Goal: Task Accomplishment & Management: Manage account settings

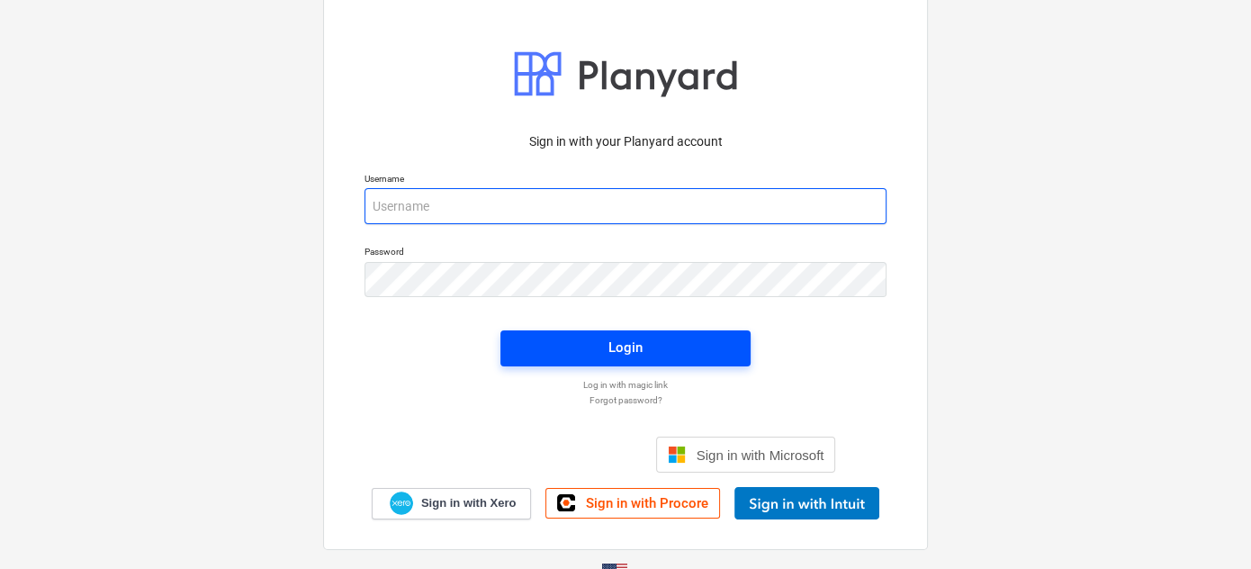
type input "[EMAIL_ADDRESS][DOMAIN_NAME]"
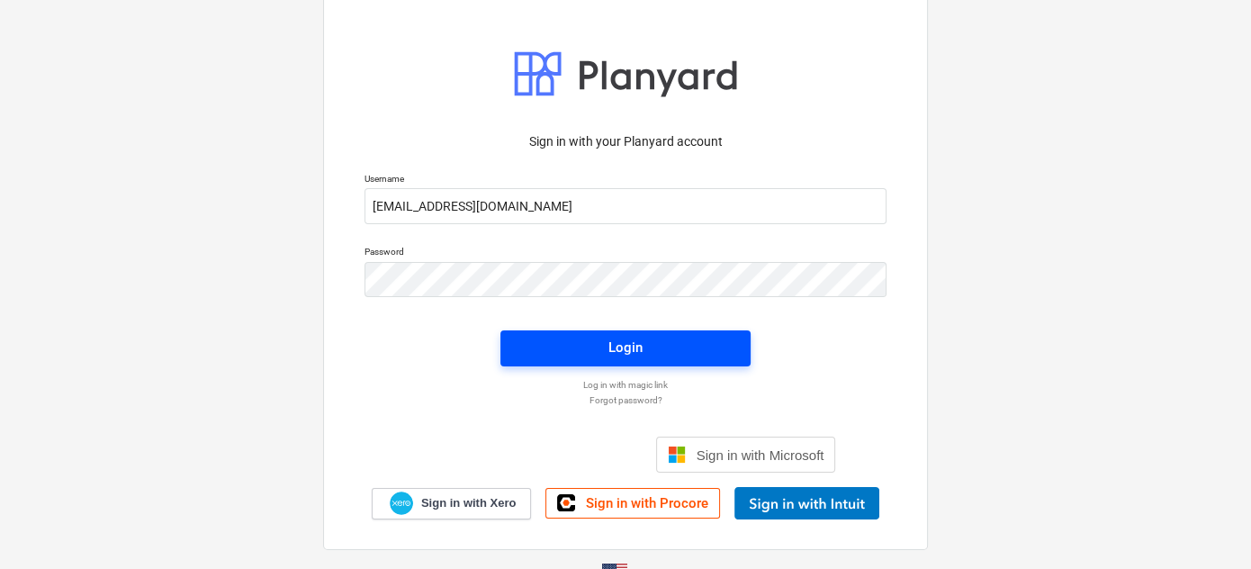
click at [679, 348] on span "Login" at bounding box center [625, 347] width 207 height 23
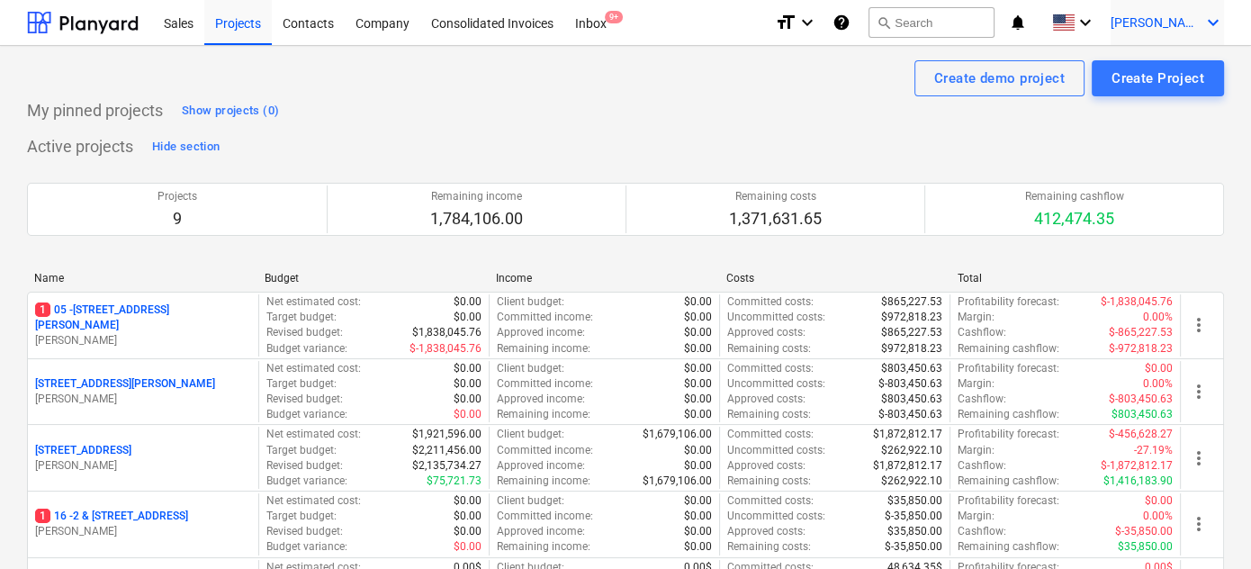
click at [1205, 21] on icon "keyboard_arrow_down" at bounding box center [1213, 23] width 22 height 22
click at [1180, 63] on div "Settings" at bounding box center [1170, 70] width 108 height 29
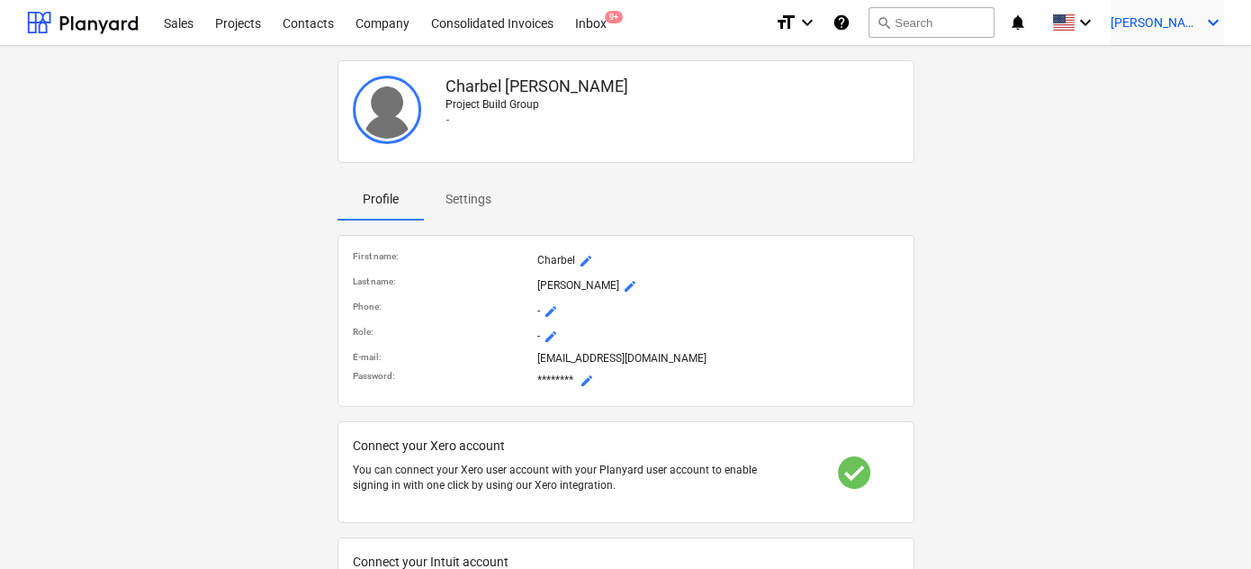
click at [1193, 23] on span "[PERSON_NAME]" at bounding box center [1156, 22] width 90 height 14
click at [1172, 68] on div "Settings" at bounding box center [1170, 70] width 108 height 29
click at [480, 195] on p "Settings" at bounding box center [469, 199] width 46 height 19
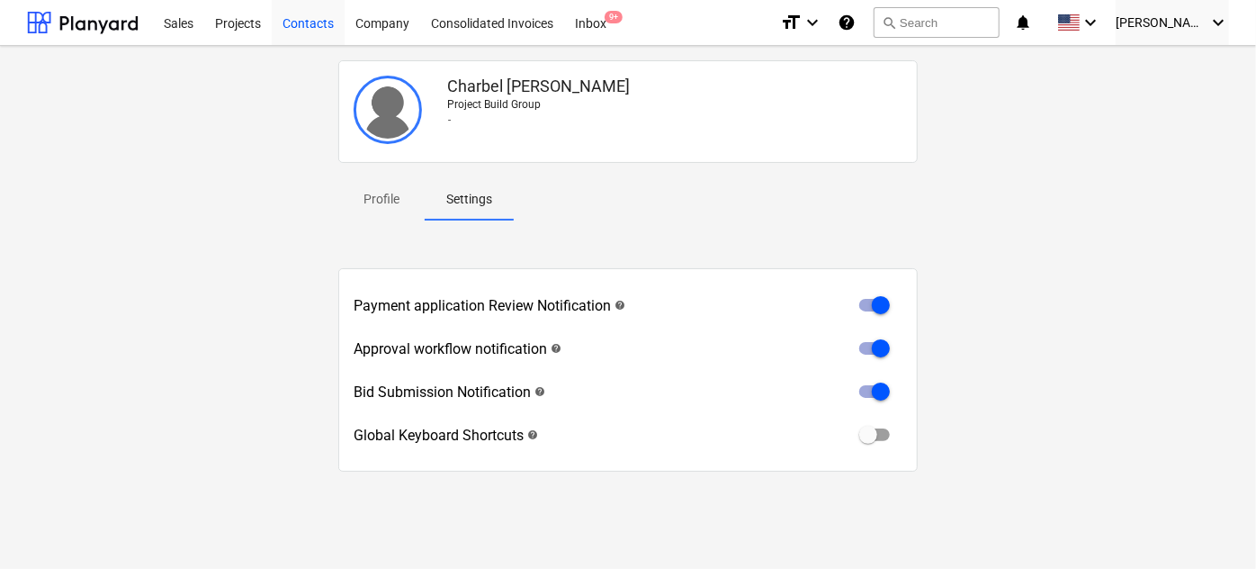
click at [314, 22] on div "Contacts" at bounding box center [308, 22] width 73 height 46
click at [389, 23] on div "Company" at bounding box center [383, 22] width 76 height 46
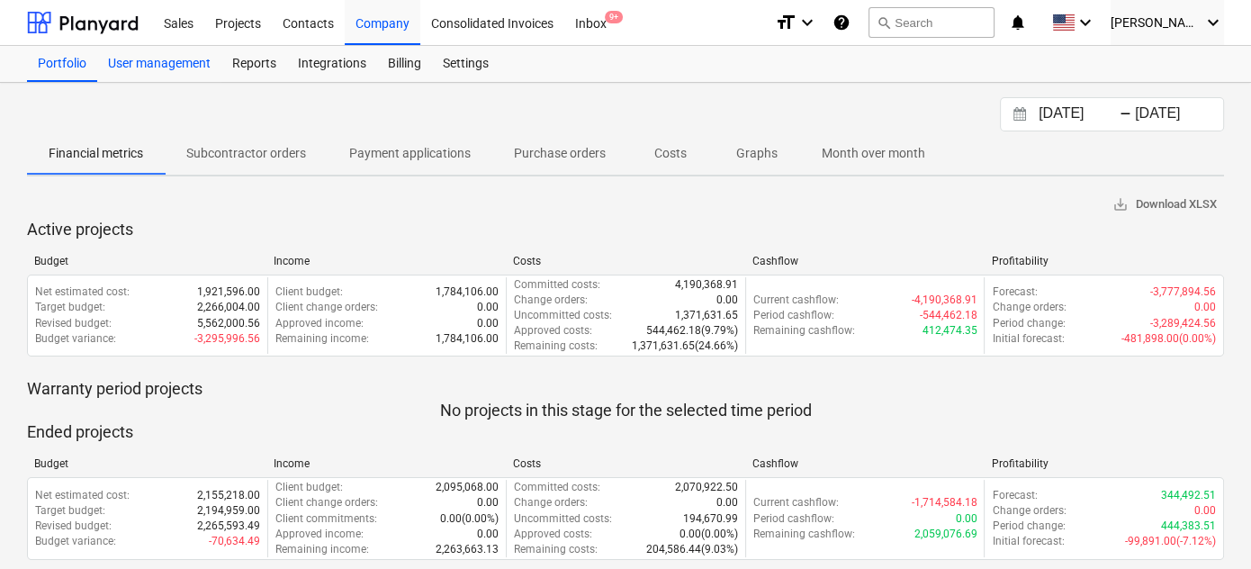
click at [165, 52] on div "User management" at bounding box center [159, 64] width 124 height 36
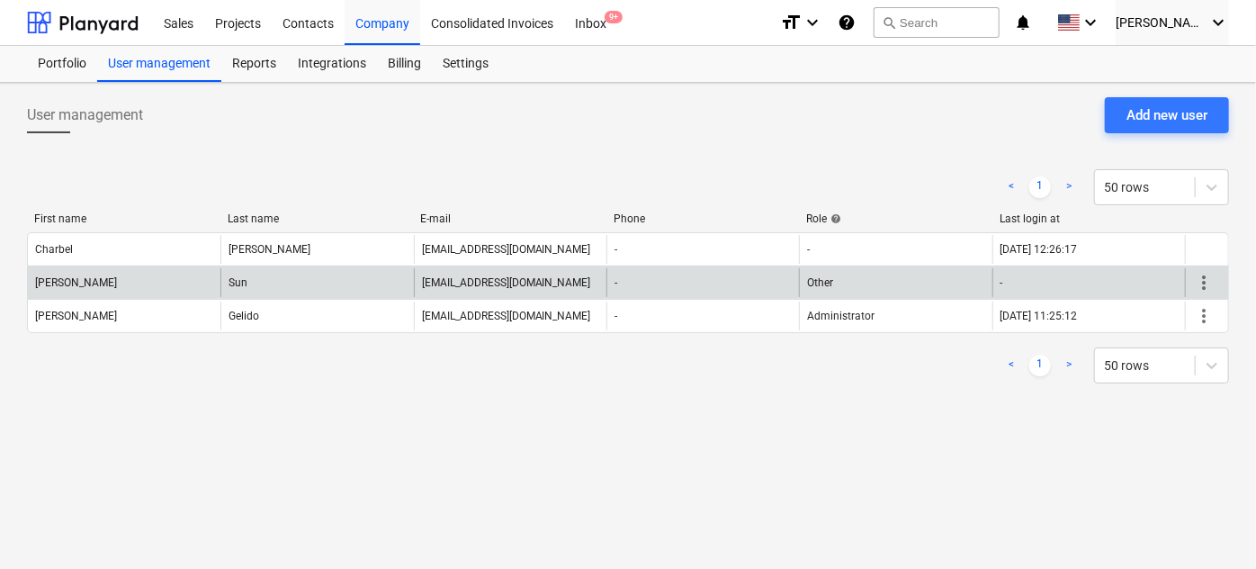
click at [1210, 283] on span "more_vert" at bounding box center [1204, 283] width 22 height 22
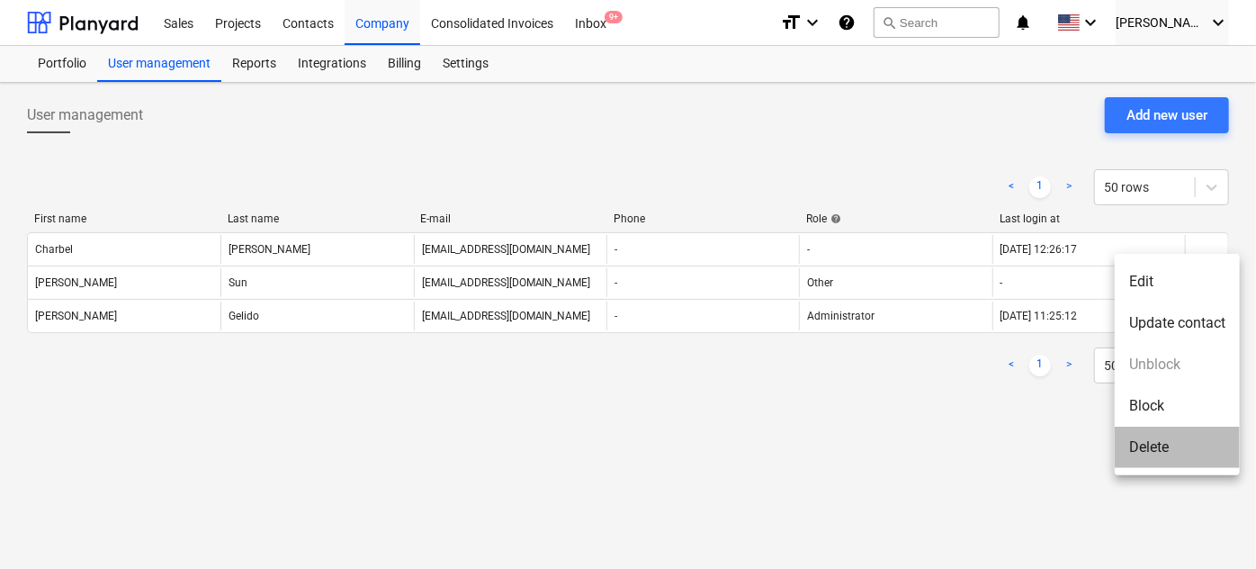
click at [1166, 450] on li "Delete" at bounding box center [1177, 447] width 125 height 41
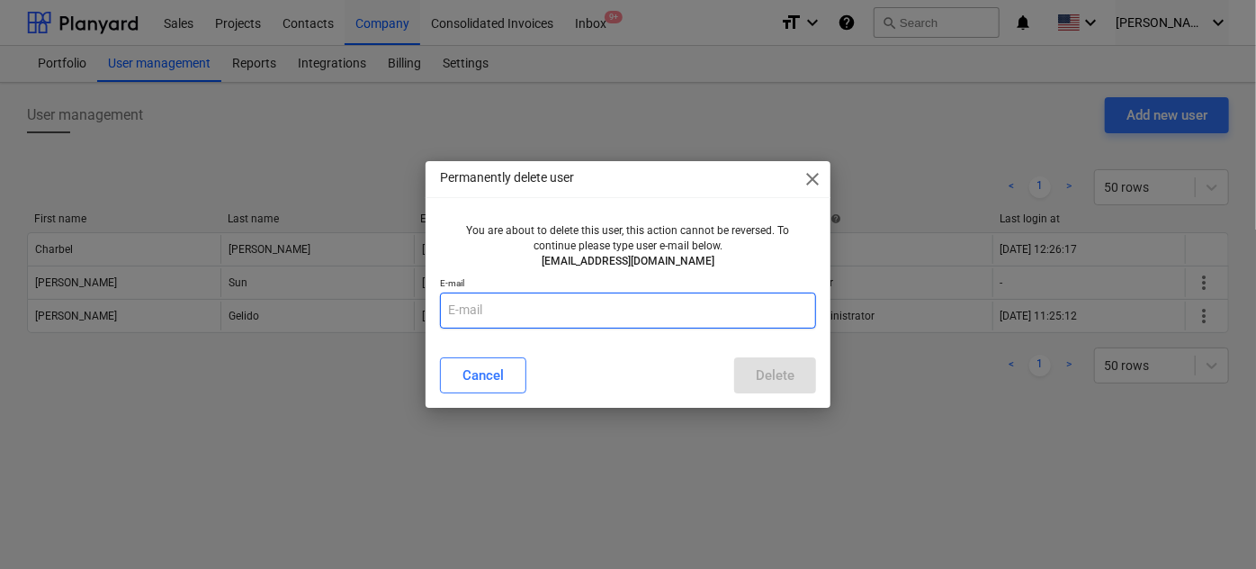
drag, startPoint x: 667, startPoint y: 311, endPoint x: 677, endPoint y: 311, distance: 9.9
click at [668, 311] on input "text" at bounding box center [628, 311] width 376 height 36
click at [677, 311] on input "text" at bounding box center [628, 311] width 376 height 36
click at [676, 313] on input "text" at bounding box center [628, 311] width 376 height 36
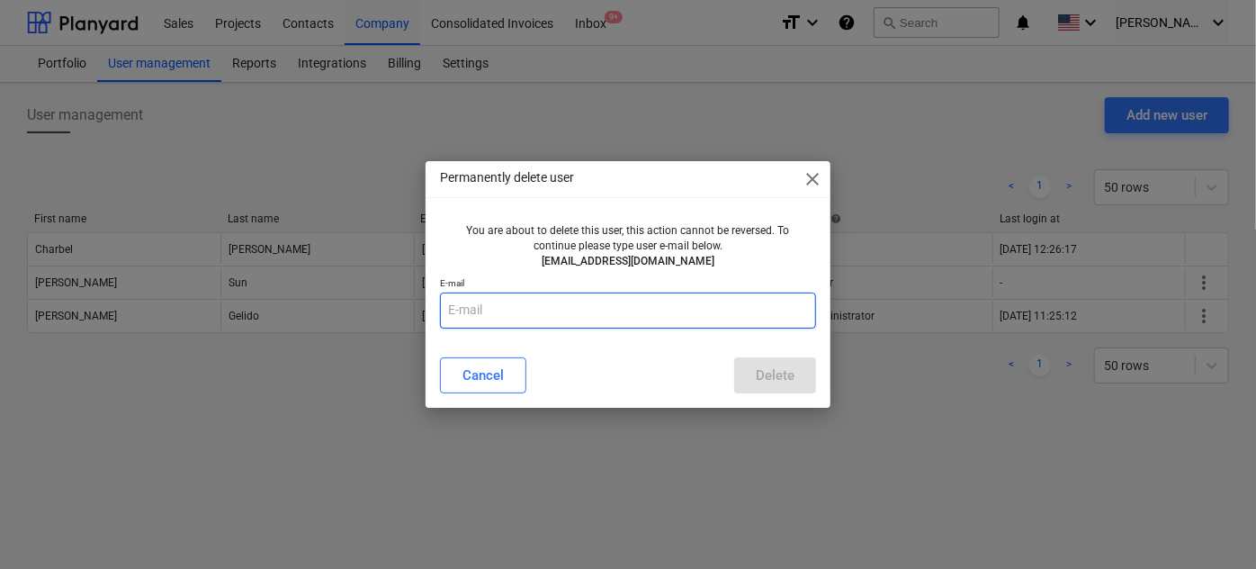
click at [676, 313] on input "text" at bounding box center [628, 311] width 376 height 36
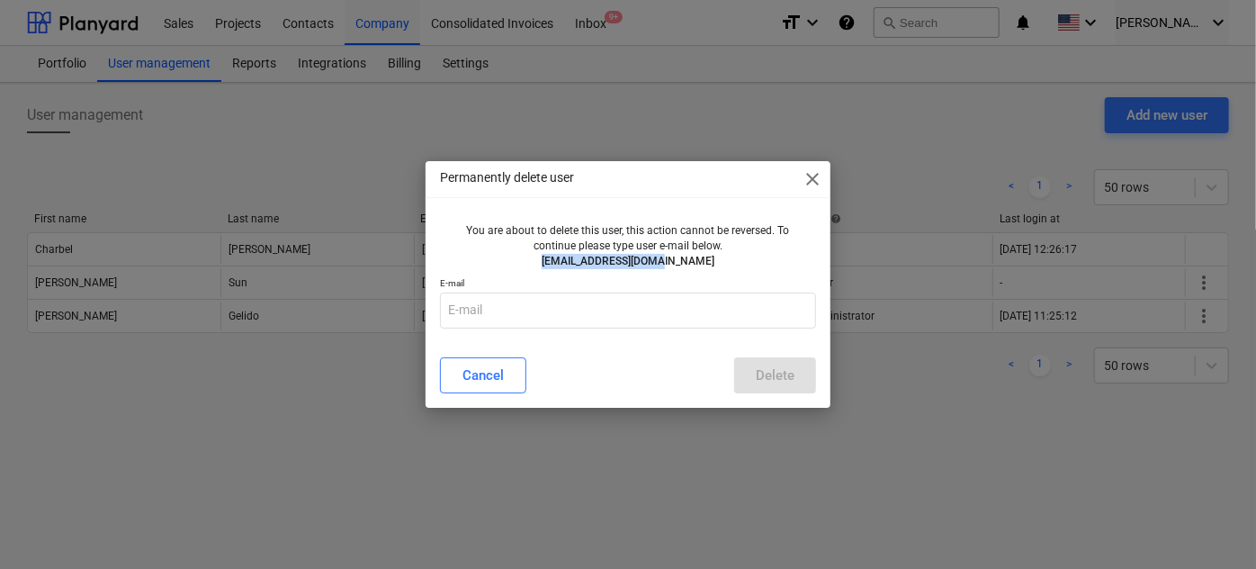
drag, startPoint x: 567, startPoint y: 261, endPoint x: 698, endPoint y: 266, distance: 130.6
click at [697, 261] on p "[EMAIL_ADDRESS][DOMAIN_NAME]" at bounding box center [628, 261] width 362 height 15
copy p "[EMAIL_ADDRESS][DOMAIN_NAME]"
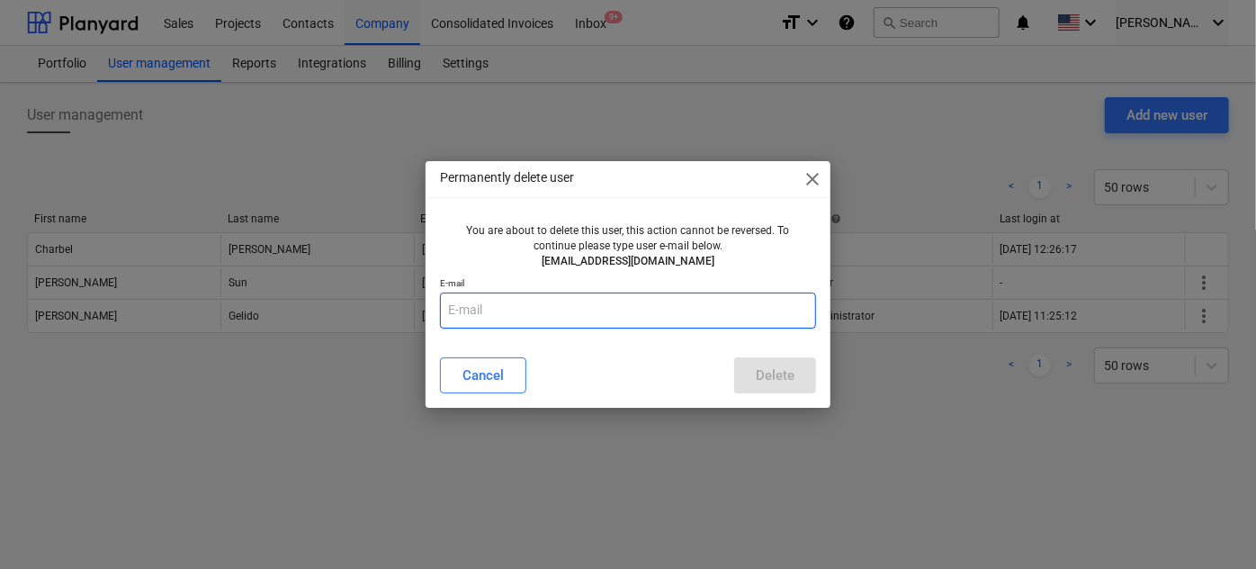
click at [657, 316] on input "text" at bounding box center [628, 311] width 376 height 36
paste input "[EMAIL_ADDRESS][DOMAIN_NAME]"
type input "[EMAIL_ADDRESS][DOMAIN_NAME]"
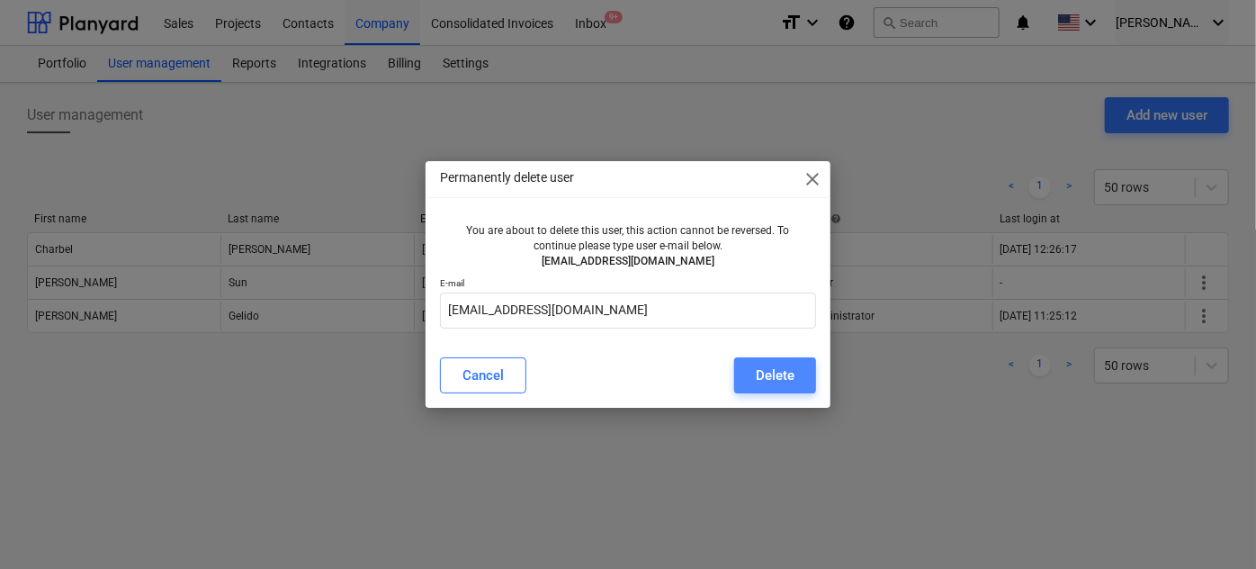
click at [787, 378] on div "Delete" at bounding box center [775, 375] width 39 height 23
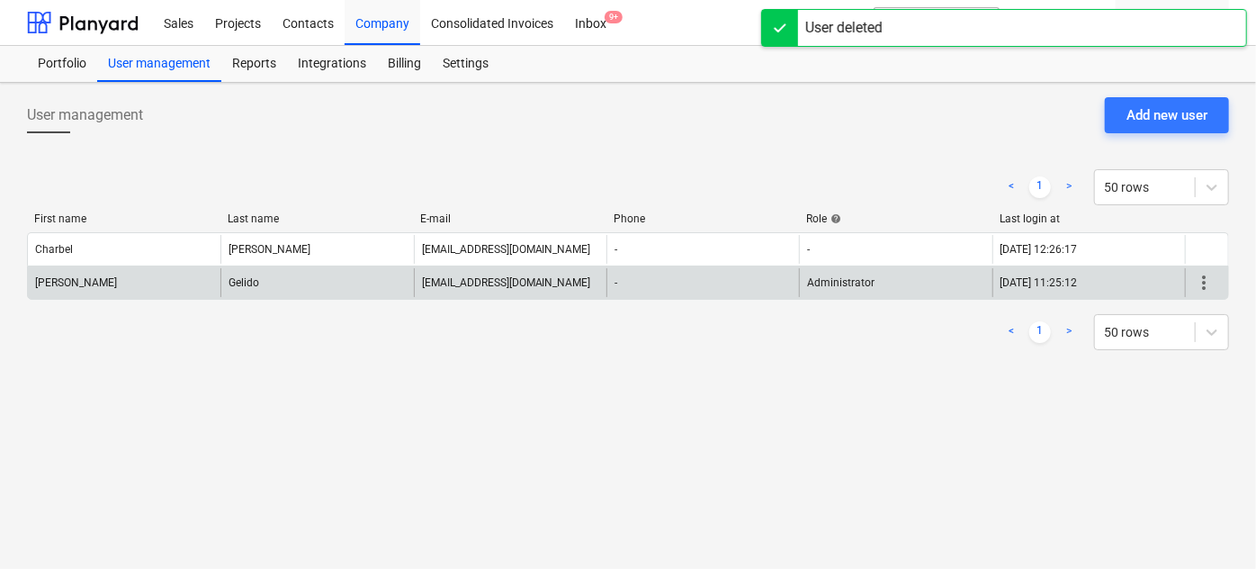
click at [1211, 283] on span "more_vert" at bounding box center [1204, 283] width 22 height 22
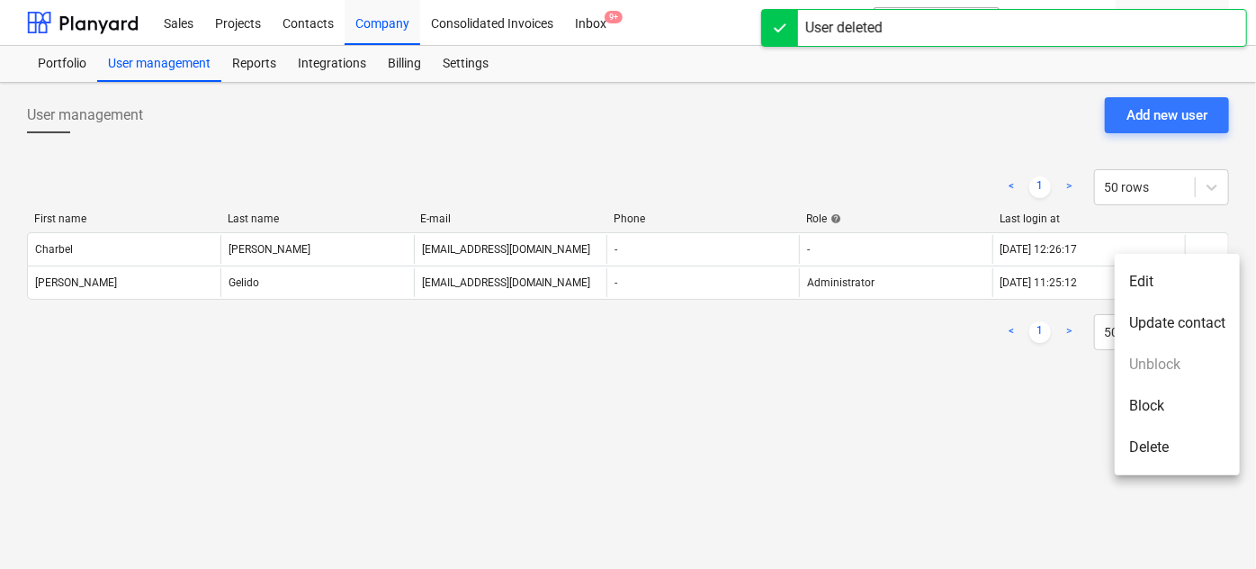
click at [1177, 319] on li "Update contact" at bounding box center [1177, 322] width 125 height 41
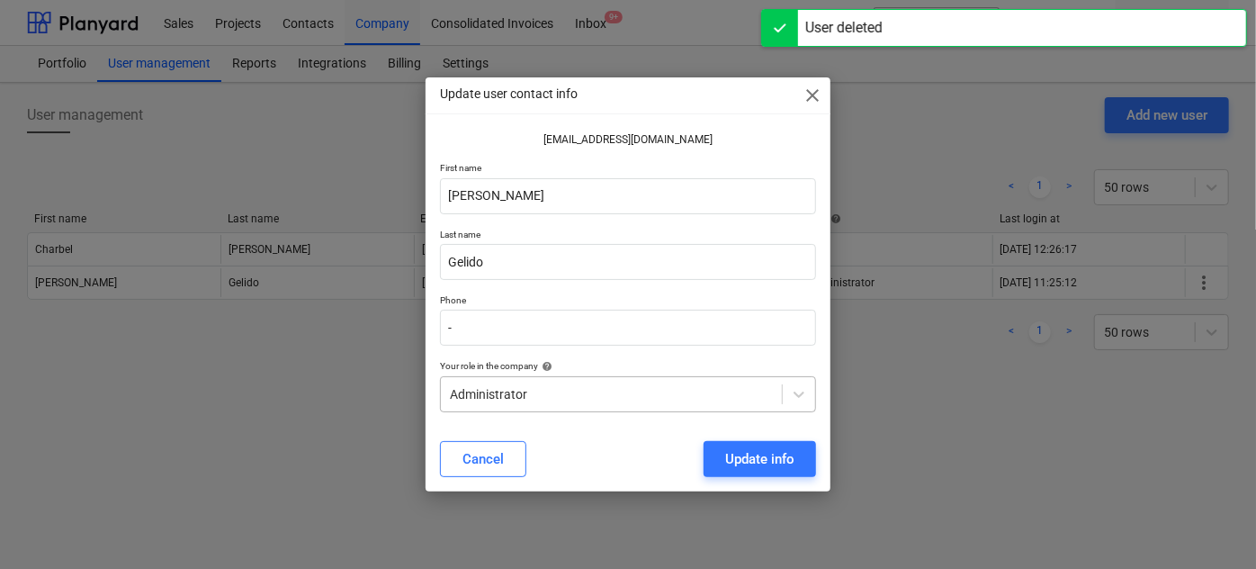
click at [571, 385] on div at bounding box center [611, 394] width 323 height 18
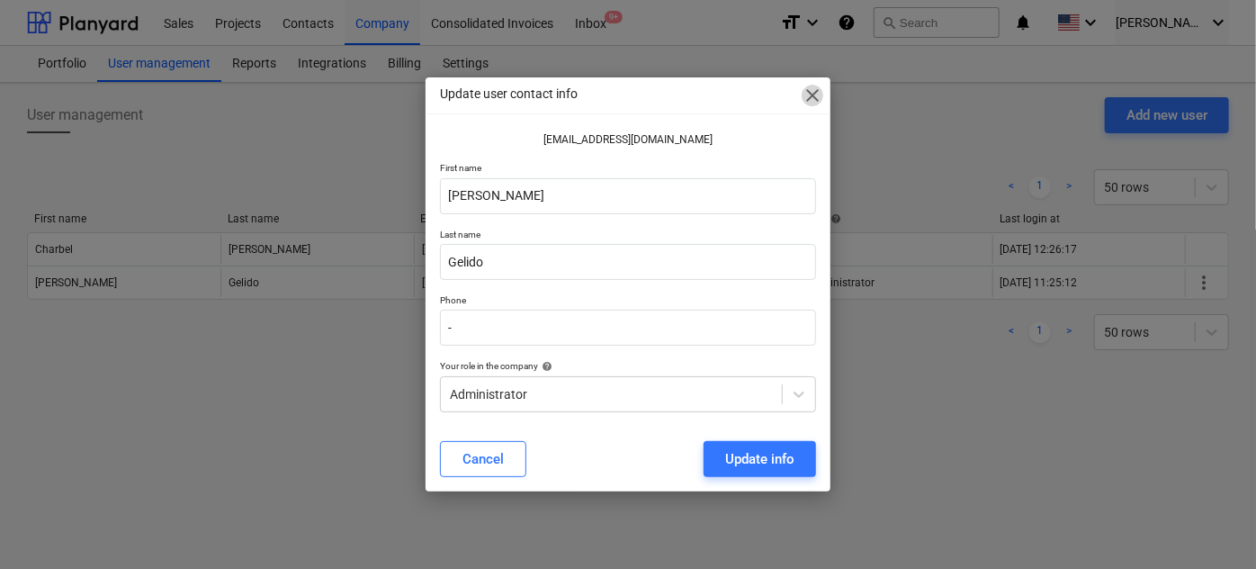
click at [822, 98] on span "close" at bounding box center [813, 96] width 22 height 22
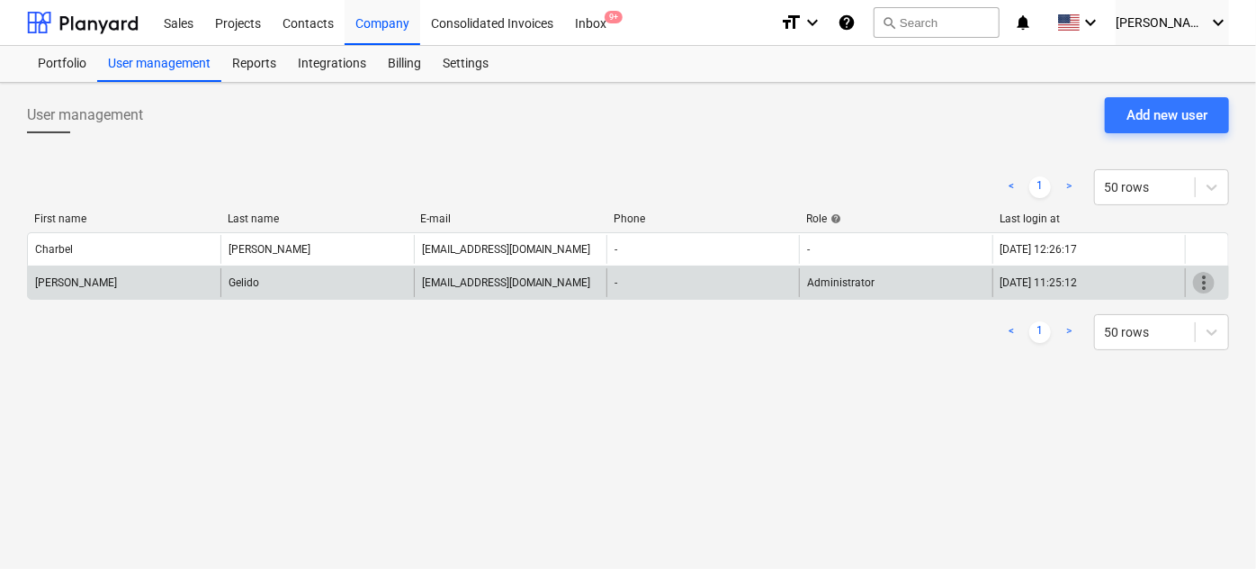
click at [1211, 278] on span "more_vert" at bounding box center [1204, 283] width 22 height 22
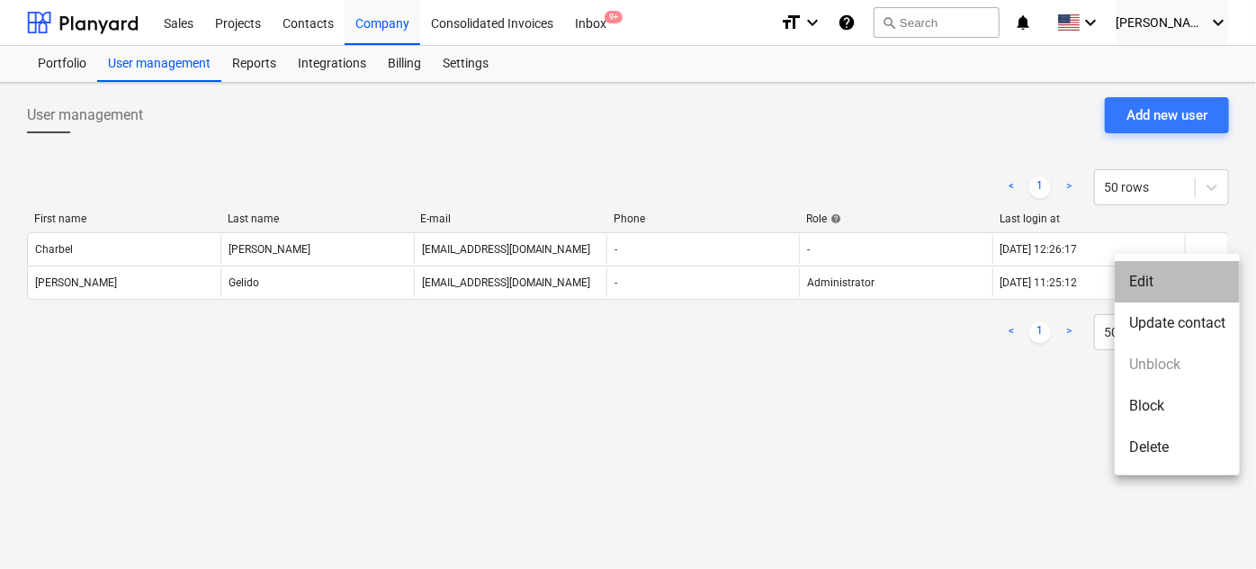
click at [1164, 277] on li "Edit" at bounding box center [1177, 281] width 125 height 41
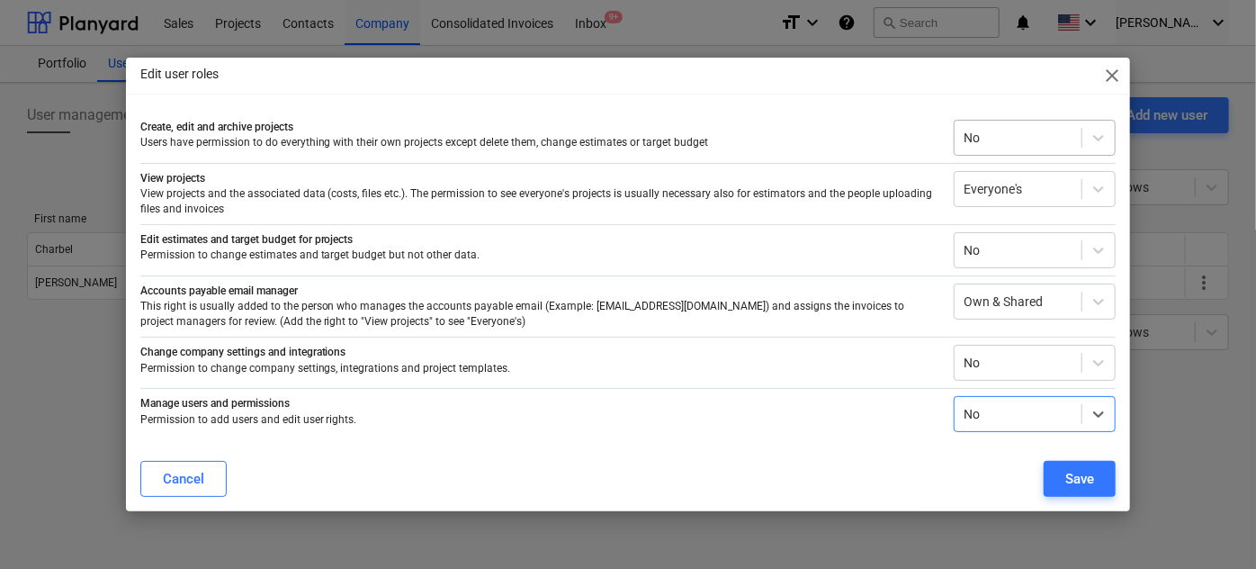
click at [1039, 149] on div "No" at bounding box center [1018, 137] width 127 height 25
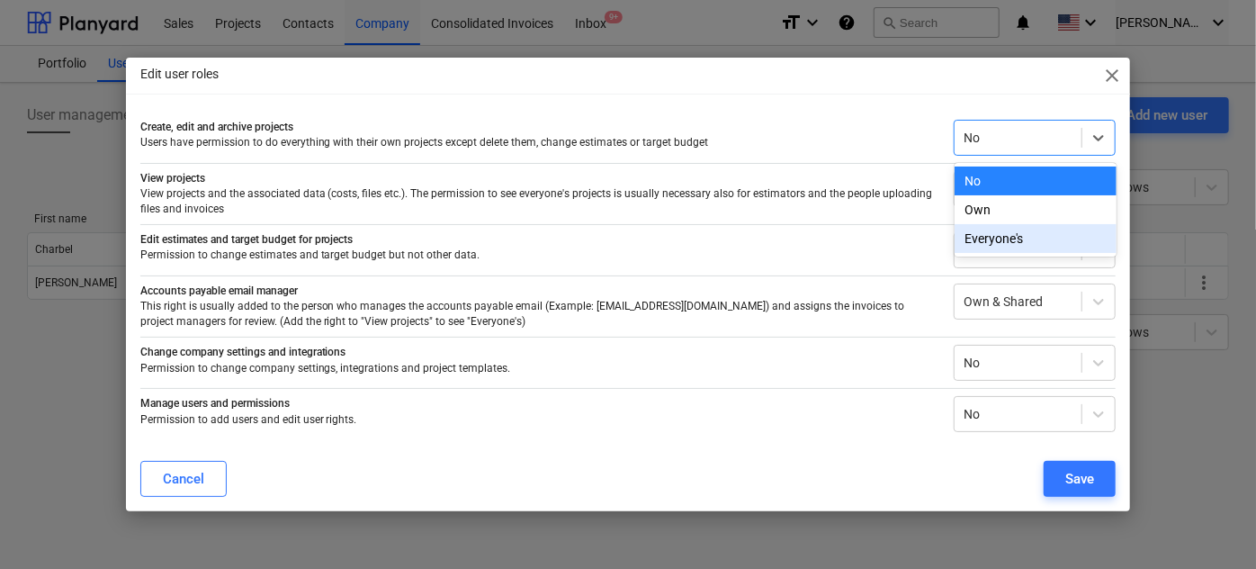
click at [1035, 228] on div "Everyone's" at bounding box center [1036, 238] width 162 height 29
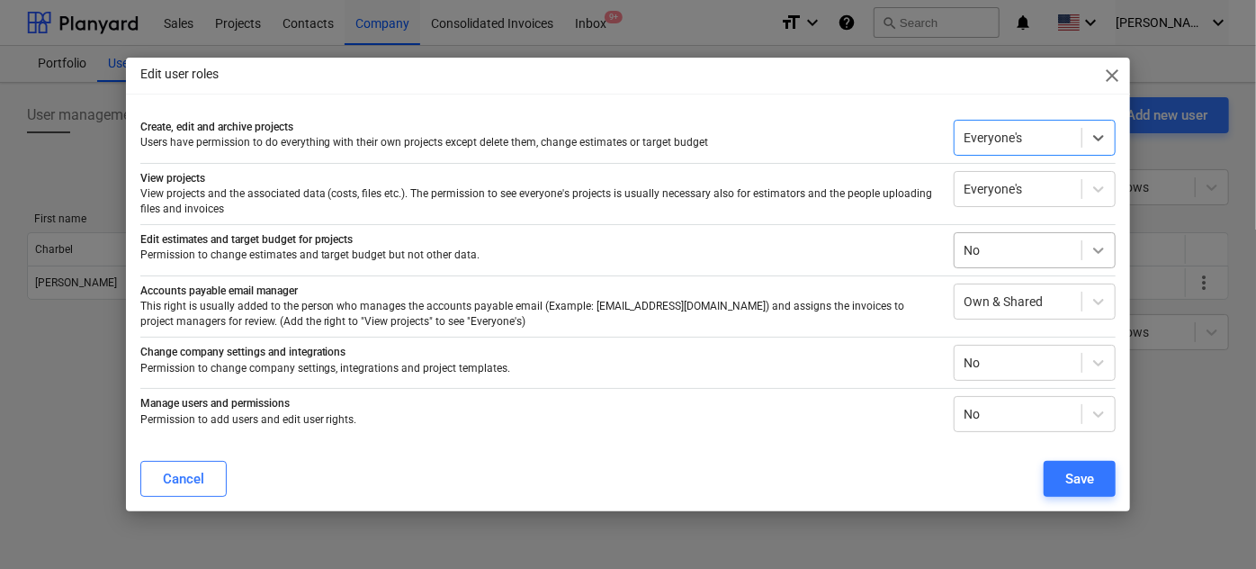
click at [1086, 244] on div at bounding box center [1099, 250] width 32 height 32
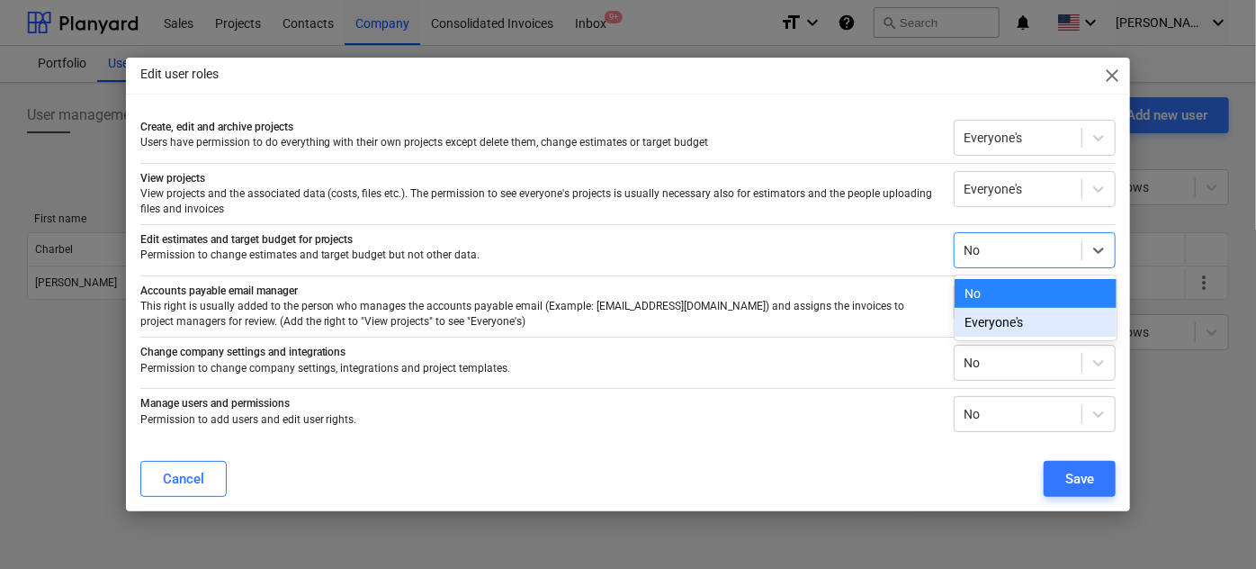
drag, startPoint x: 1027, startPoint y: 323, endPoint x: 1053, endPoint y: 322, distance: 26.1
click at [1030, 321] on div "Everyone's" at bounding box center [1036, 322] width 162 height 29
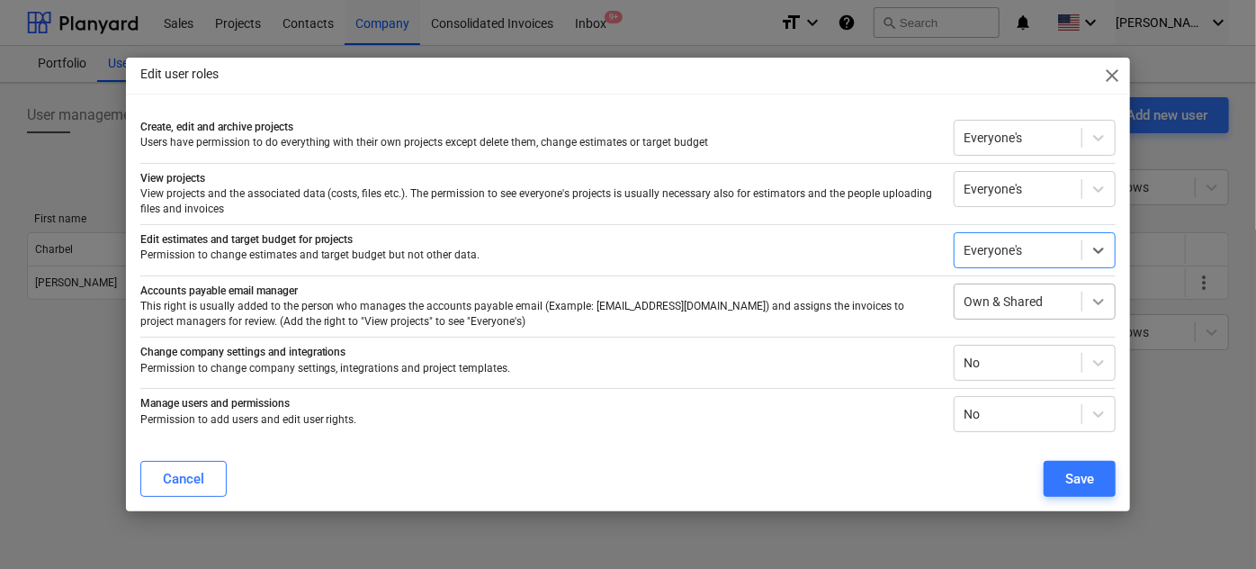
click at [1087, 307] on div at bounding box center [1099, 301] width 32 height 32
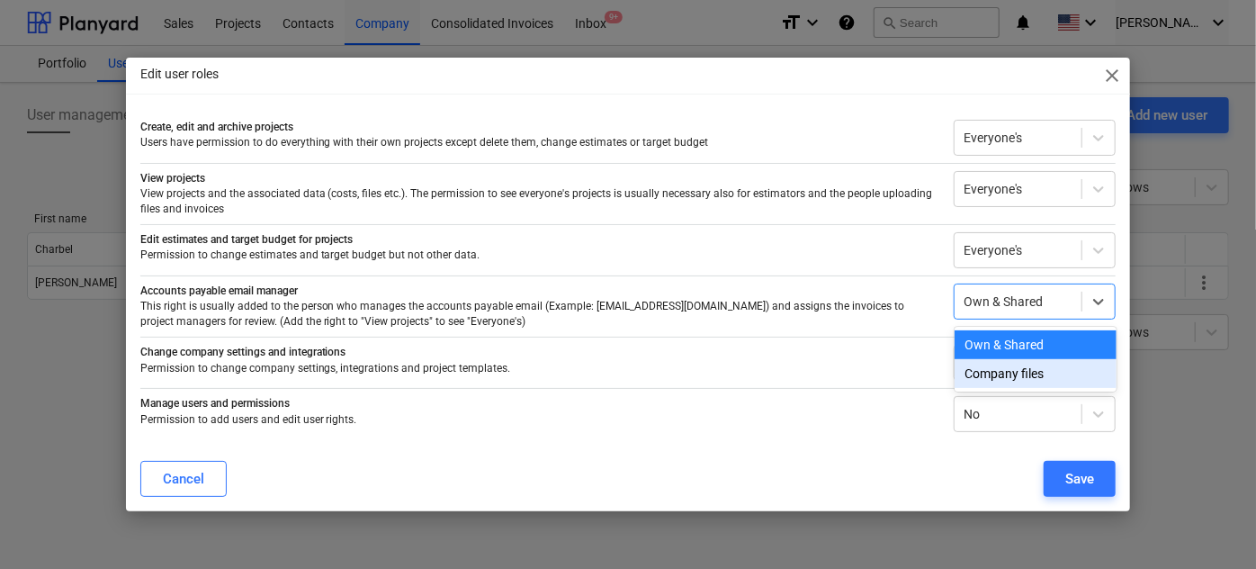
click at [1055, 370] on div "Company files" at bounding box center [1036, 373] width 162 height 29
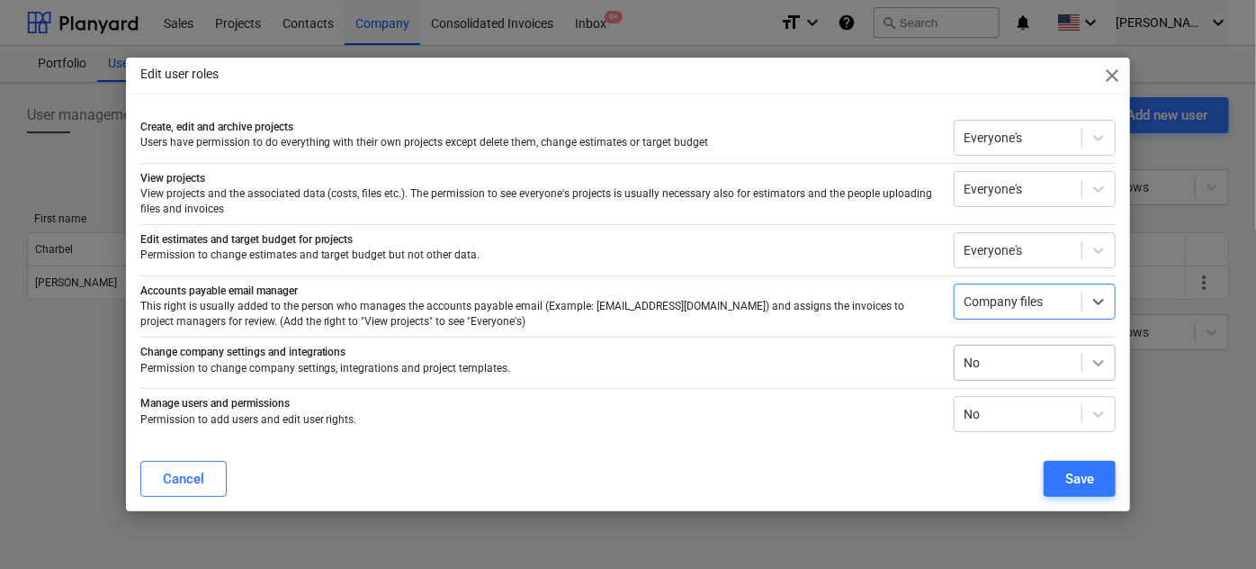
click at [1088, 355] on div at bounding box center [1099, 363] width 32 height 32
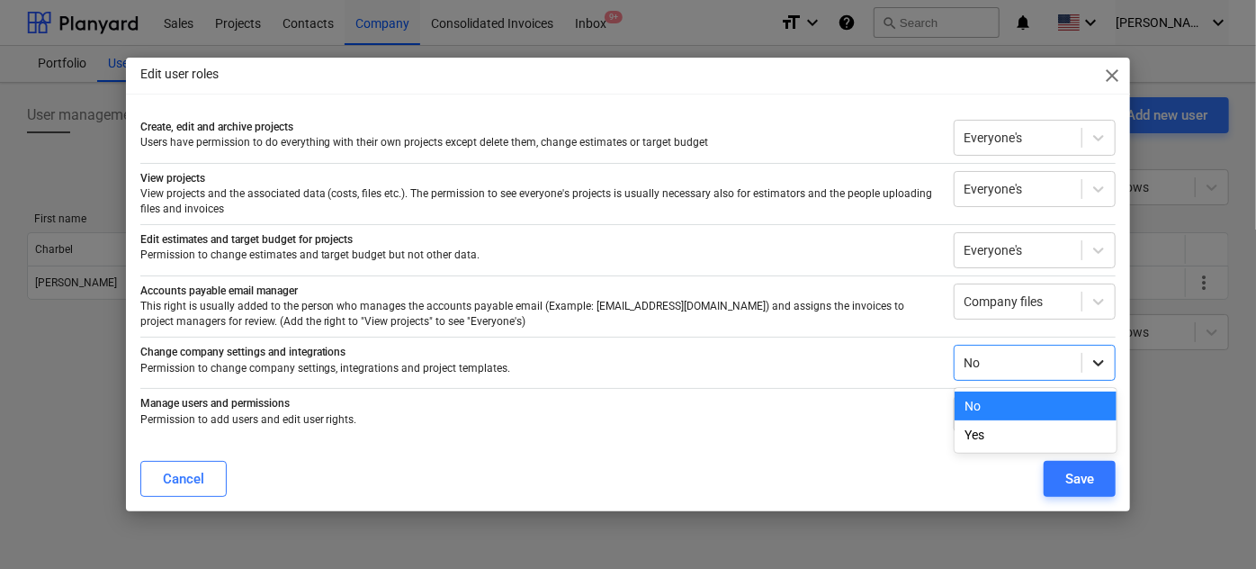
click at [1089, 355] on div at bounding box center [1099, 363] width 32 height 32
drag, startPoint x: 1111, startPoint y: 366, endPoint x: 1096, endPoint y: 371, distance: 15.1
click at [1111, 365] on div at bounding box center [1099, 363] width 32 height 32
click at [1015, 434] on div "Yes" at bounding box center [1036, 434] width 162 height 29
click at [1073, 478] on div "Save" at bounding box center [1080, 478] width 29 height 23
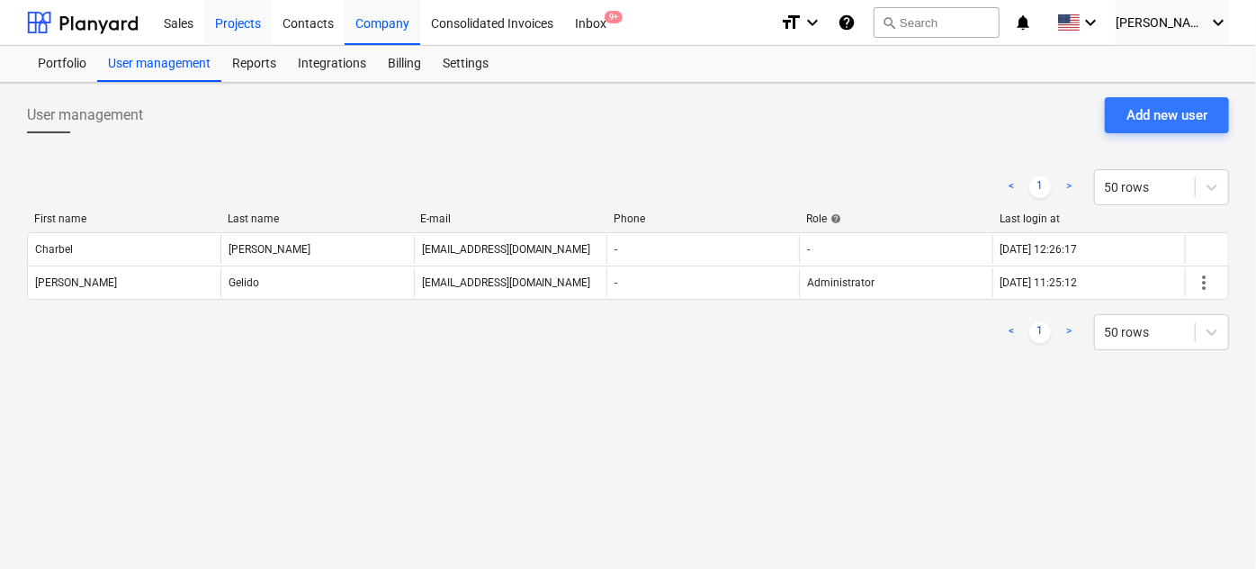
click at [254, 20] on div "Projects" at bounding box center [238, 22] width 68 height 46
